Goal: Information Seeking & Learning: Compare options

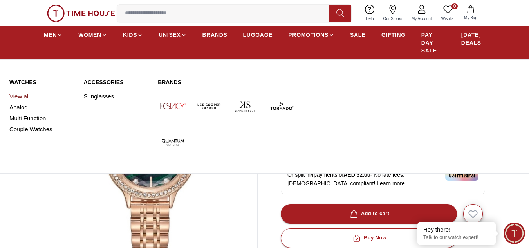
click at [20, 98] on link "View all" at bounding box center [41, 96] width 65 height 11
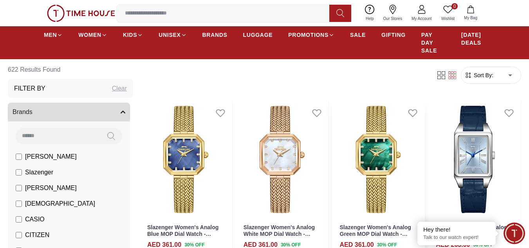
scroll to position [39, 0]
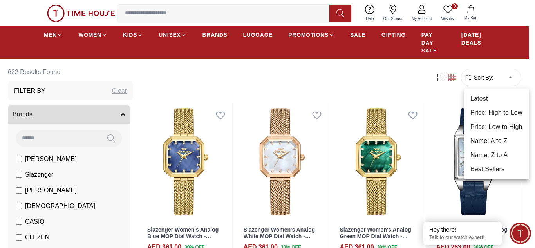
click at [496, 121] on li "Price: Low to High" at bounding box center [496, 127] width 65 height 14
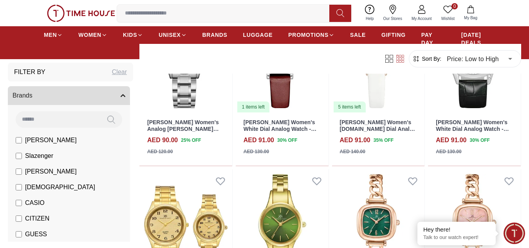
scroll to position [2547, 0]
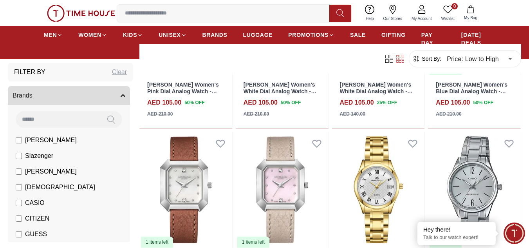
scroll to position [4389, 0]
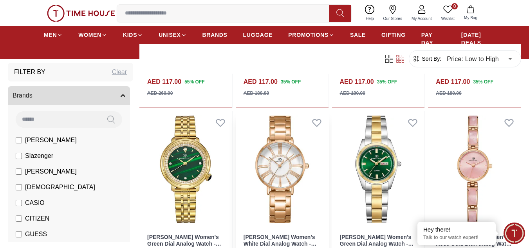
scroll to position [5966, 0]
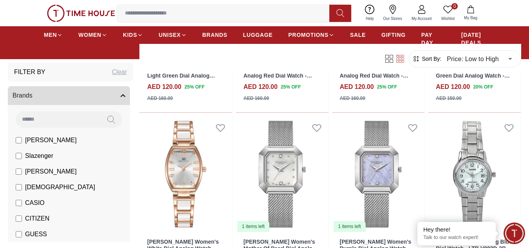
scroll to position [6820, 0]
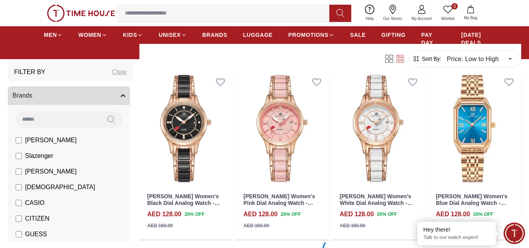
scroll to position [7721, 0]
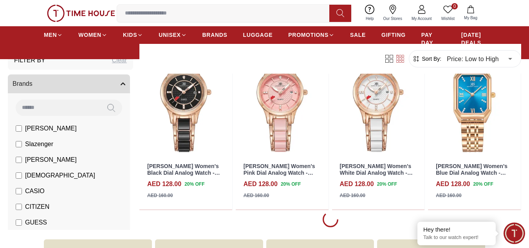
scroll to position [7877, 0]
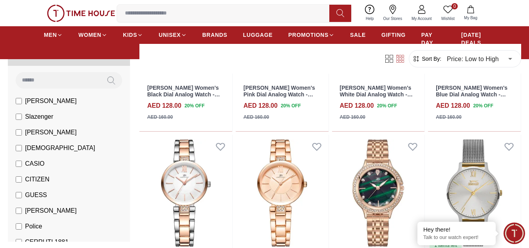
scroll to position [118, 0]
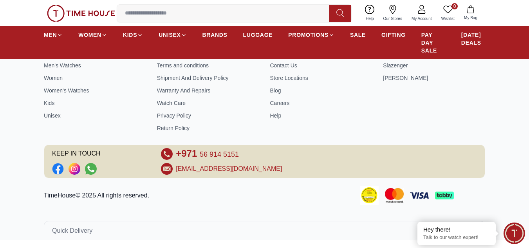
scroll to position [352, 0]
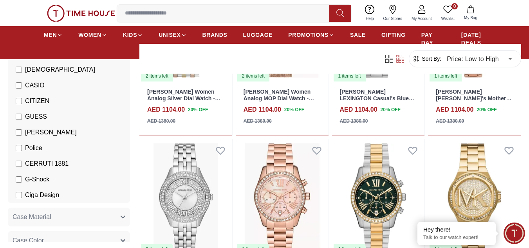
scroll to position [431, 0]
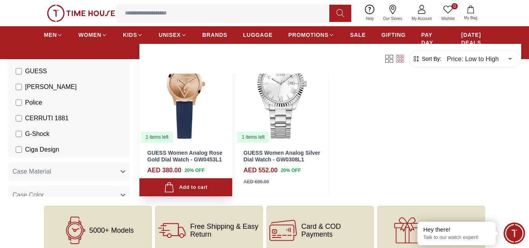
scroll to position [39, 0]
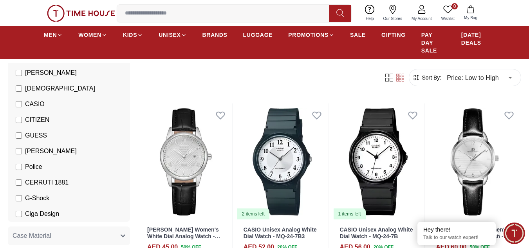
click at [18, 123] on label "CITIZEN" at bounding box center [33, 119] width 34 height 9
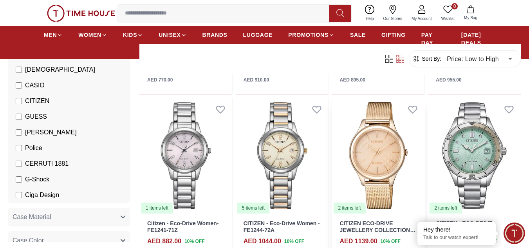
scroll to position [431, 0]
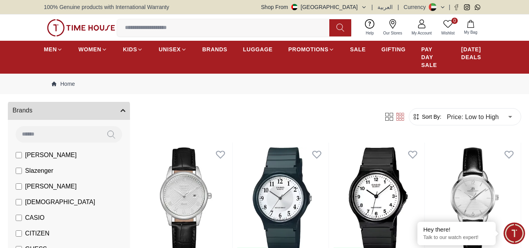
scroll to position [78, 0]
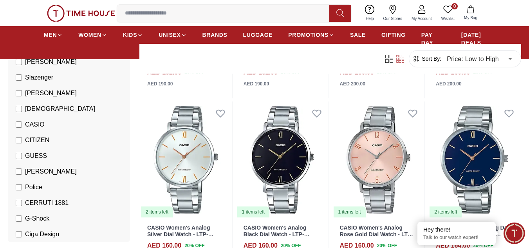
scroll to position [1254, 0]
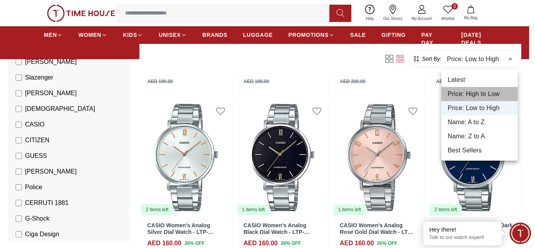
click at [480, 92] on li "Price: High to Low" at bounding box center [480, 94] width 76 height 14
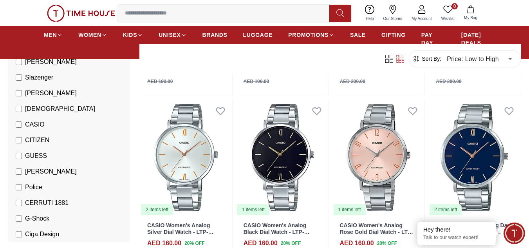
type input "*"
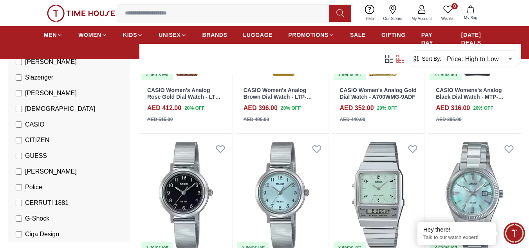
scroll to position [1076, 0]
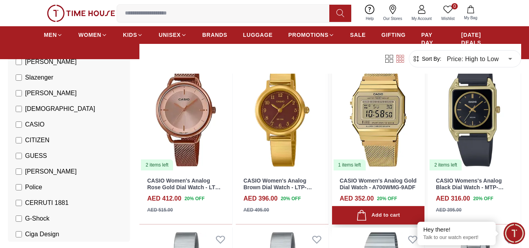
scroll to position [274, 0]
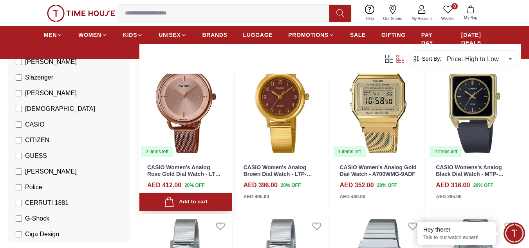
click at [190, 170] on link "CASIO Women's Analog Rose Gold Dial Watch - LTP-E413MR-9ADF" at bounding box center [183, 174] width 73 height 20
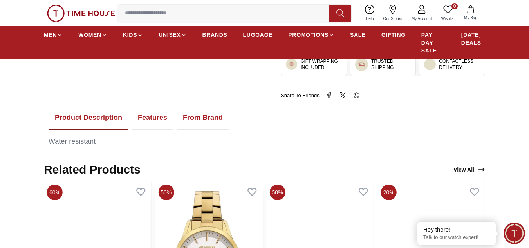
scroll to position [353, 0]
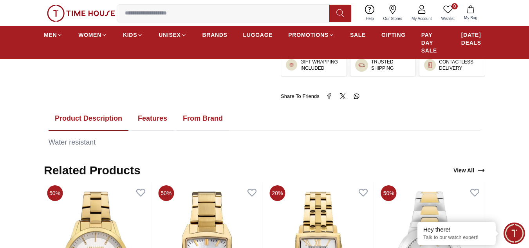
click at [153, 118] on button "Features" at bounding box center [153, 119] width 42 height 24
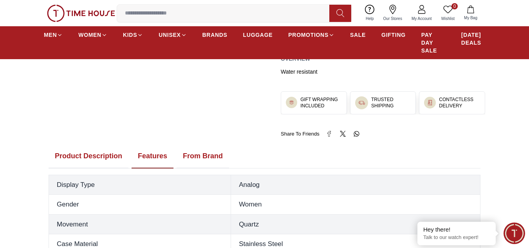
scroll to position [314, 0]
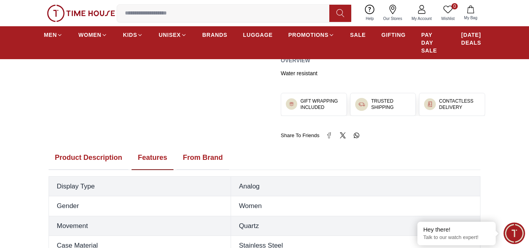
click at [212, 159] on button "From Brand" at bounding box center [203, 158] width 53 height 24
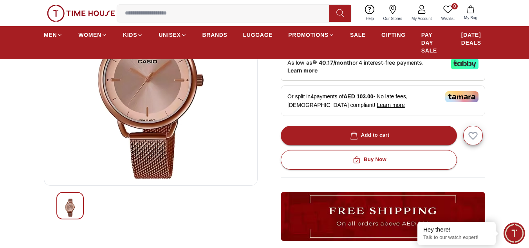
scroll to position [0, 0]
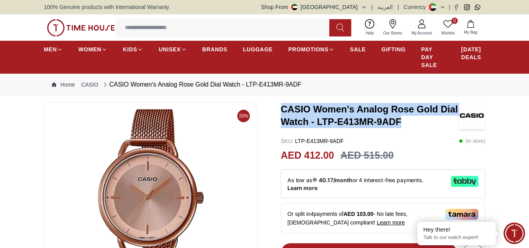
drag, startPoint x: 283, startPoint y: 109, endPoint x: 429, endPoint y: 96, distance: 146.4
click at [426, 127] on h3 "CASIO Women's Analog Rose Gold Dial Watch - LTP-E413MR-9ADF" at bounding box center [370, 115] width 178 height 25
copy h3 "CASIO Women's Analog Rose Gold Dial Watch - LTP-E413MR-9ADF"
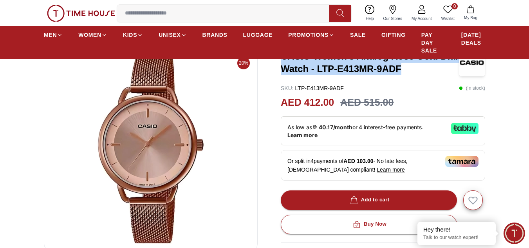
scroll to position [39, 0]
